Goal: Task Accomplishment & Management: Manage account settings

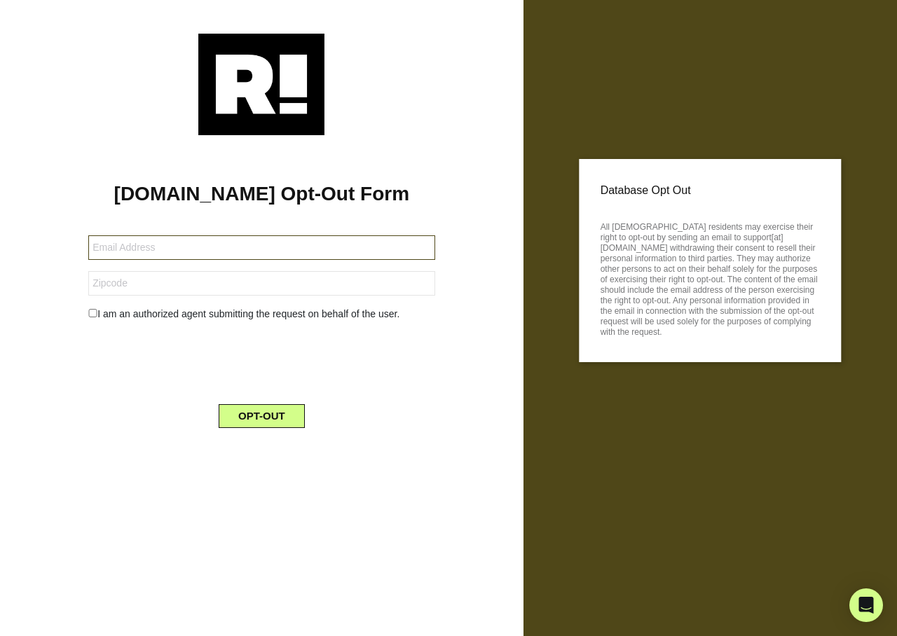
type input "[EMAIL_ADDRESS][DOMAIN_NAME]"
type input "32536"
type input "[EMAIL_ADDRESS][DOMAIN_NAME]"
type input "82935"
